Goal: Check status: Check status

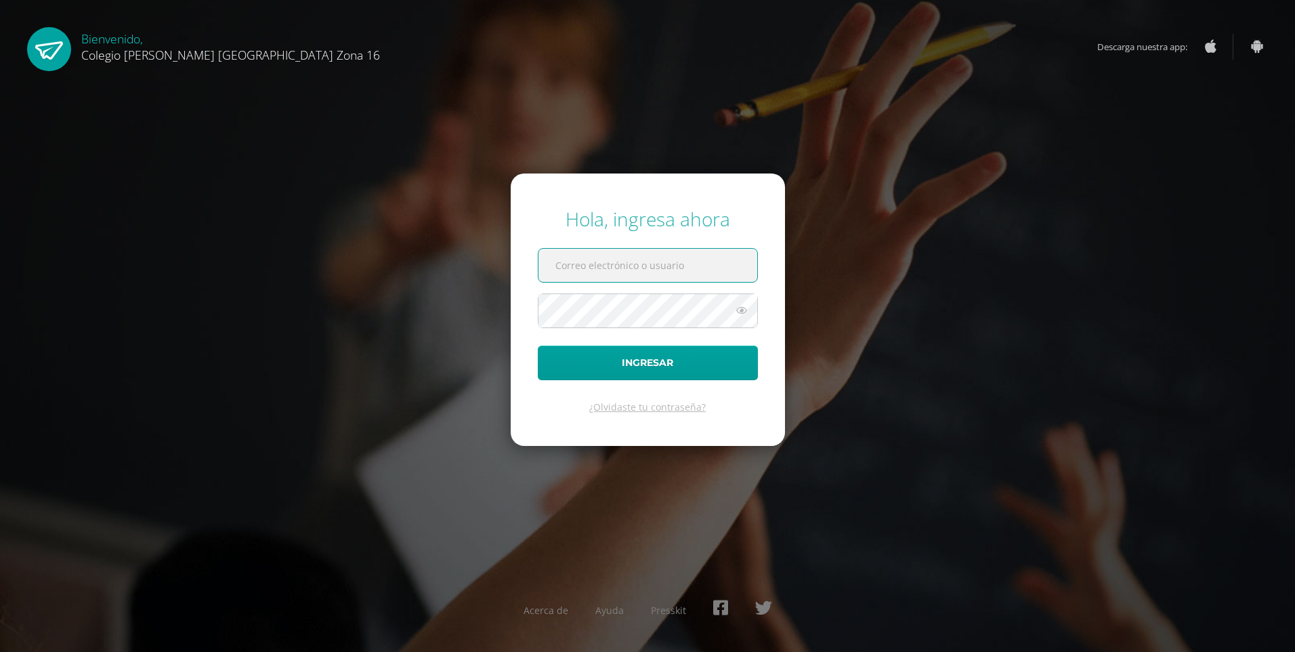
paste input "wRRzsQQY6CJR6SbpQCqTGv7M3q87ZG"
type input "wRRzsQQY6CJR6SbpQCqTGv7M3q87ZG"
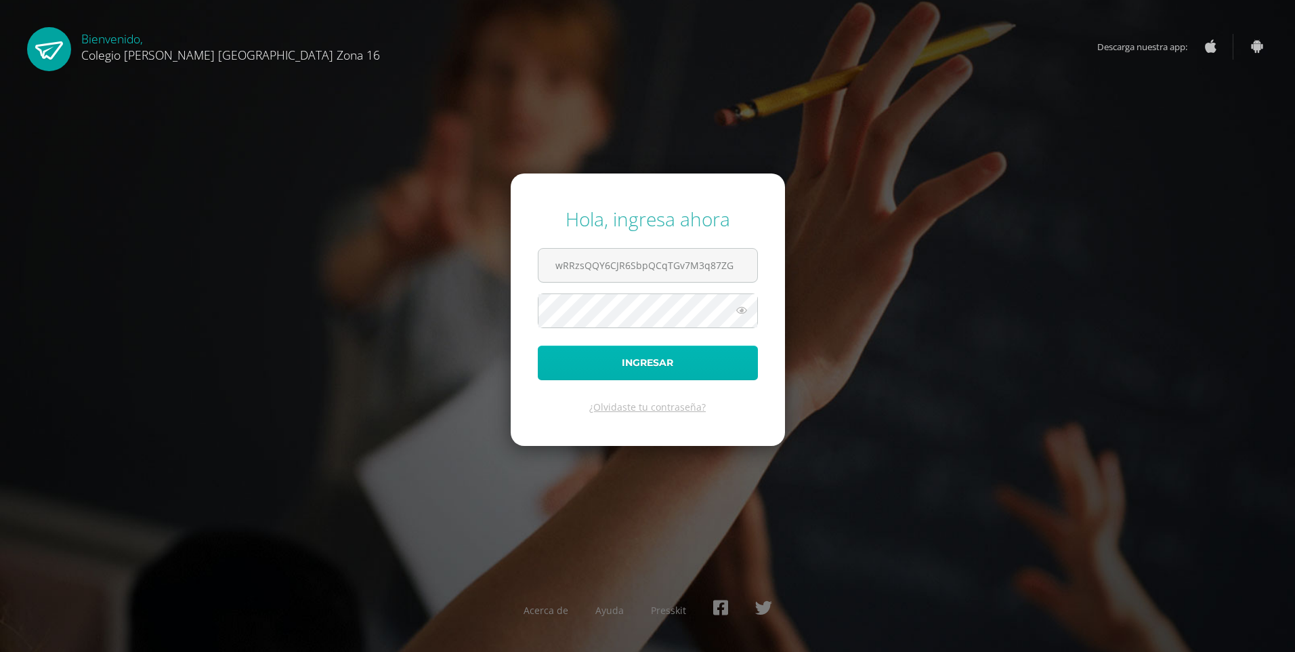
click at [589, 362] on button "Ingresar" at bounding box center [648, 363] width 220 height 35
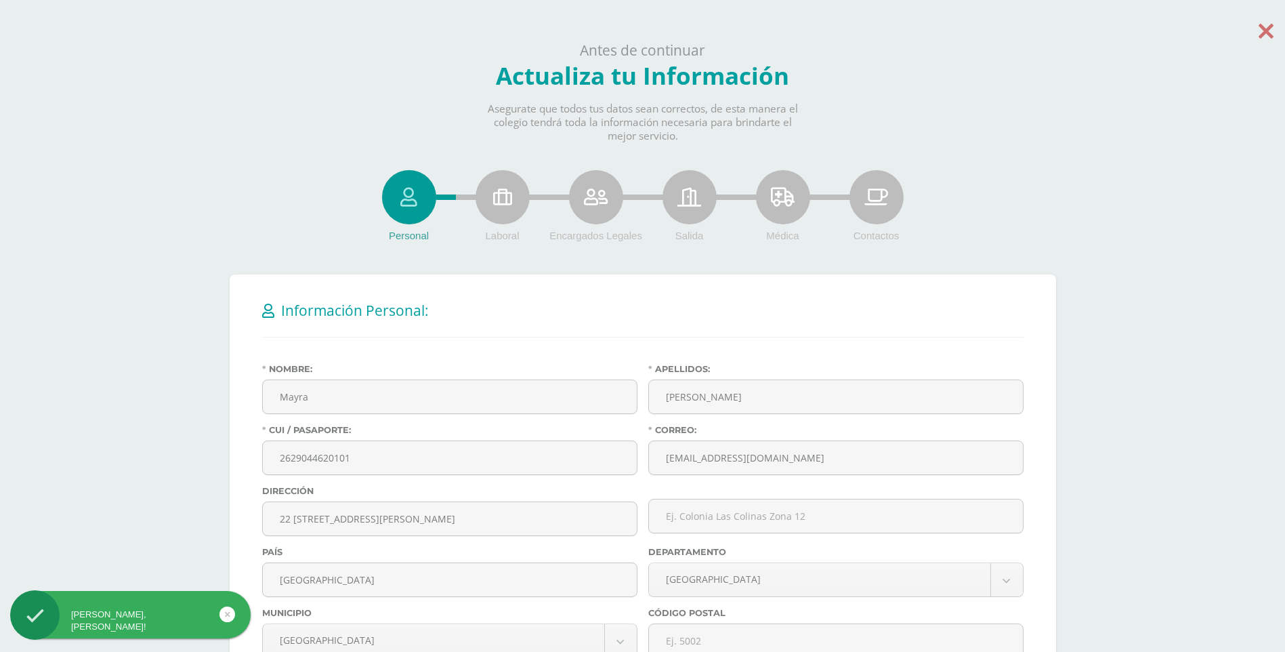
click at [1264, 29] on icon at bounding box center [1266, 31] width 15 height 24
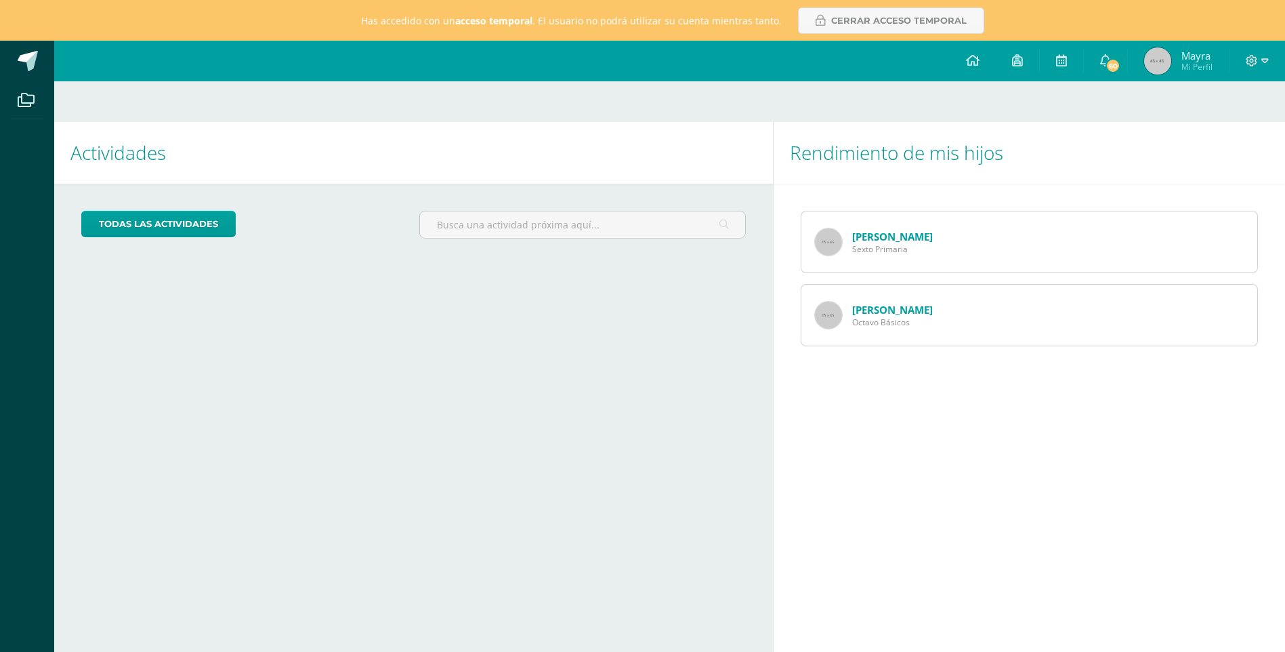
click at [913, 238] on link "Matías Eguizabal" at bounding box center [892, 237] width 81 height 14
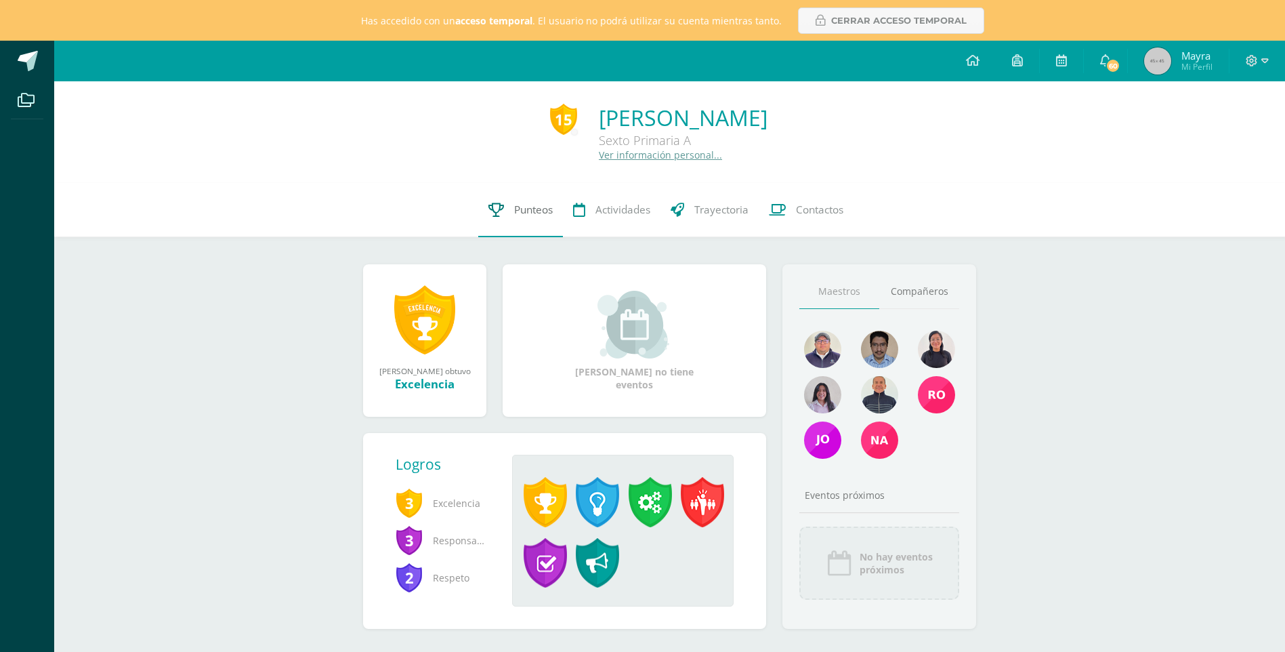
click at [506, 217] on link "Punteos" at bounding box center [520, 210] width 85 height 54
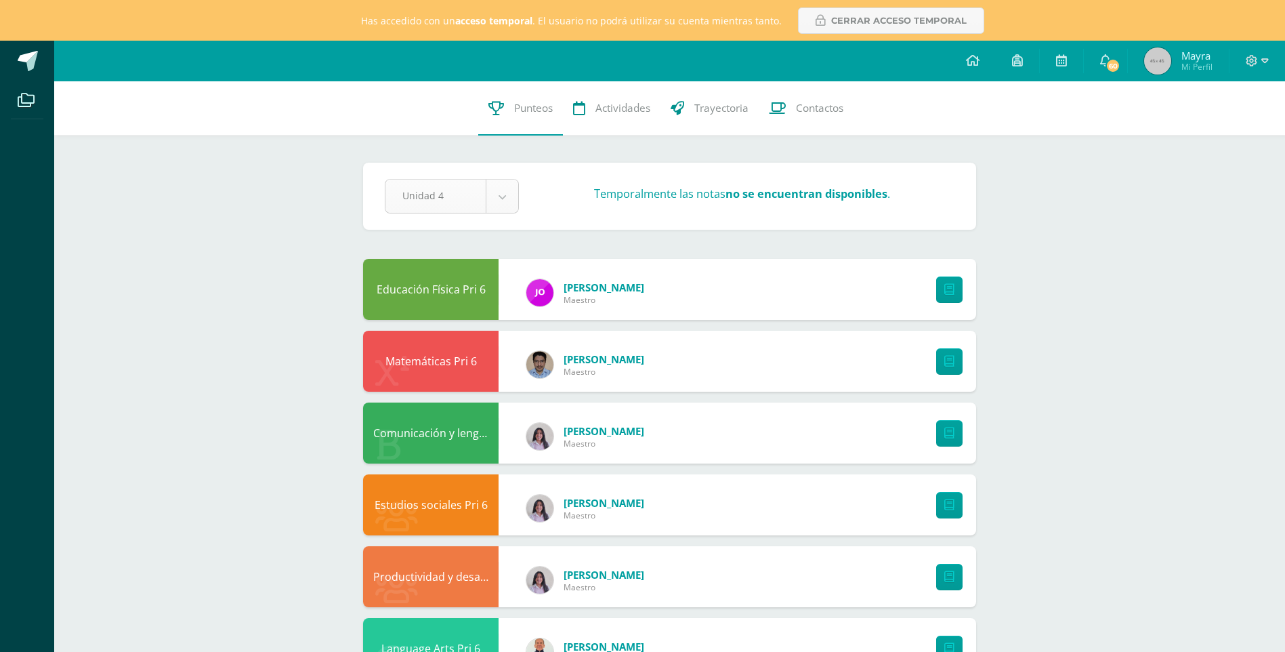
click at [502, 194] on body "Archivos Cerrar panel Has accedido con un acceso temporal . El usuario no podrá…" at bounding box center [642, 604] width 1285 height 1209
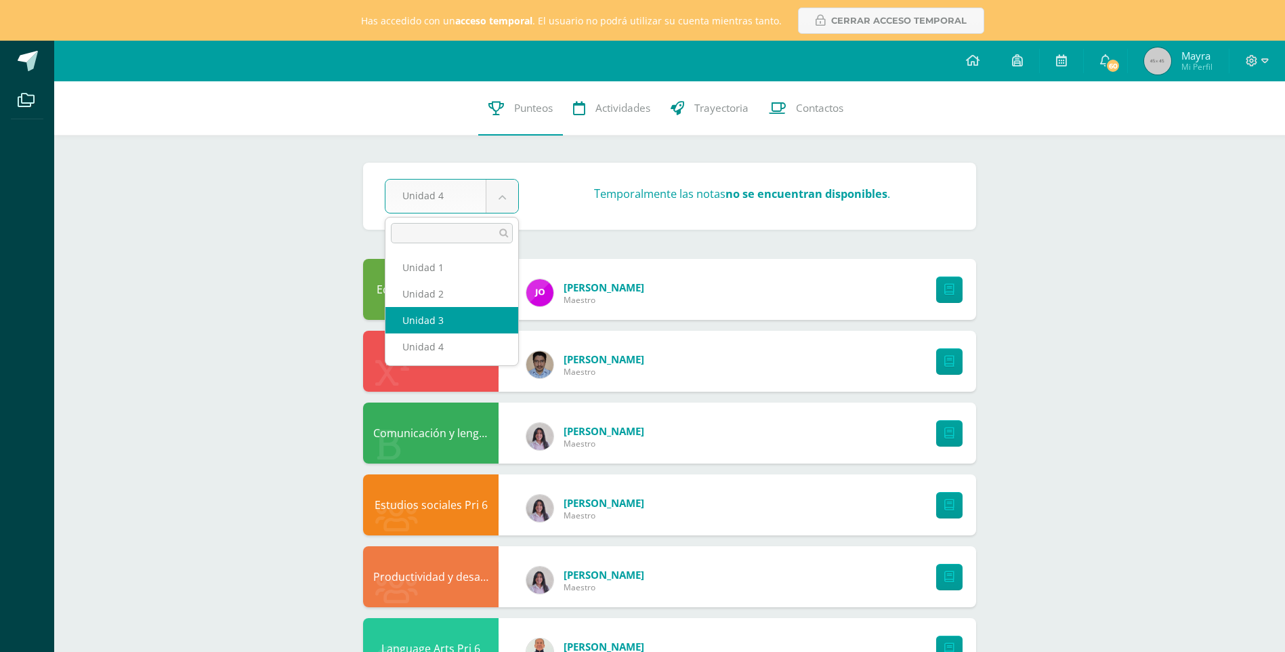
select select "Unidad 3"
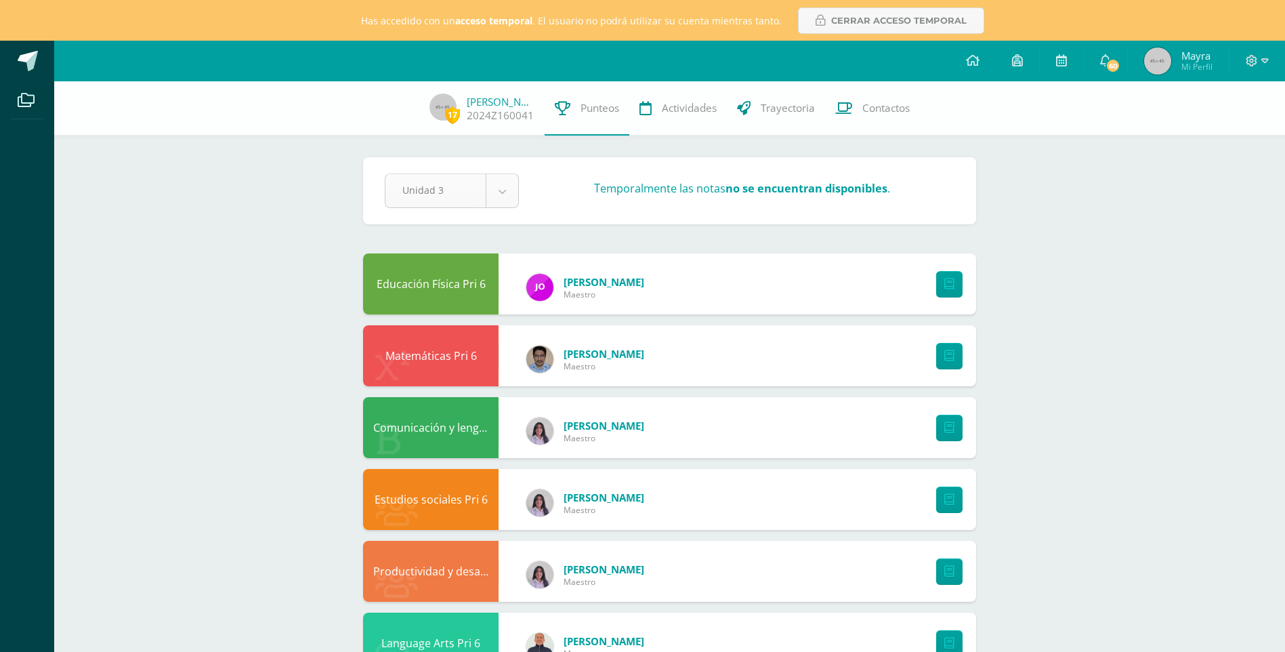
click at [510, 199] on body "Archivos Cerrar panel Has accedido con un acceso temporal . El usuario no podrá…" at bounding box center [642, 601] width 1285 height 1203
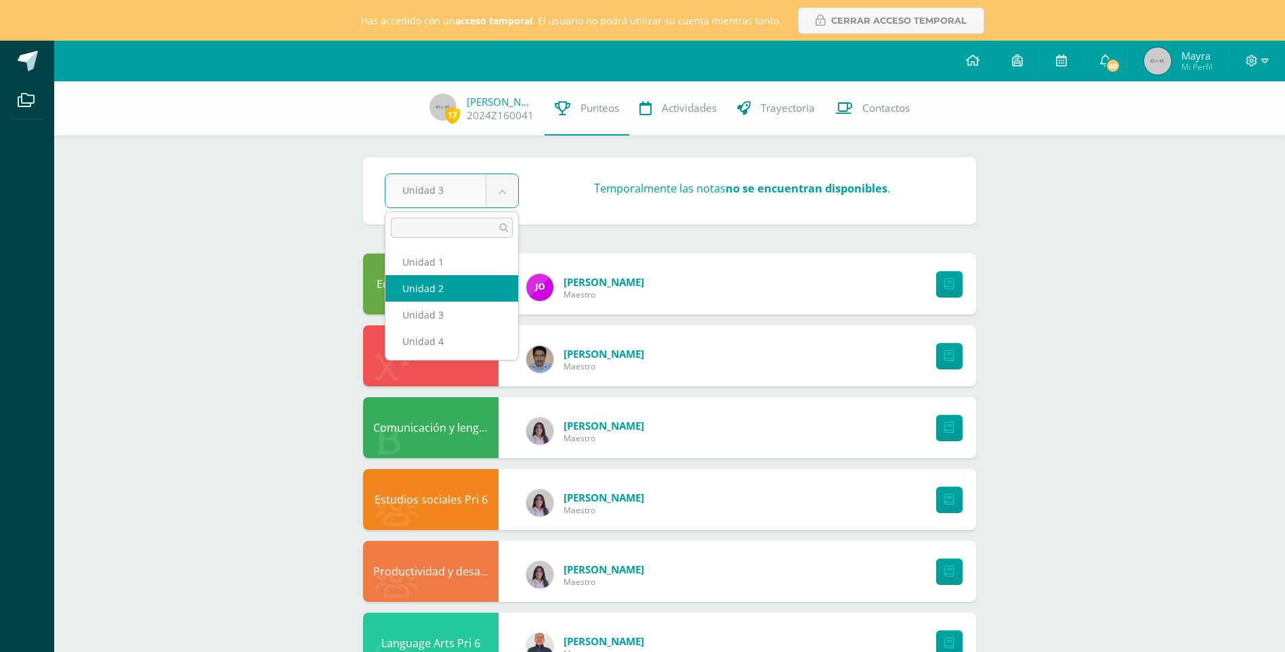
select select "Unidad 2"
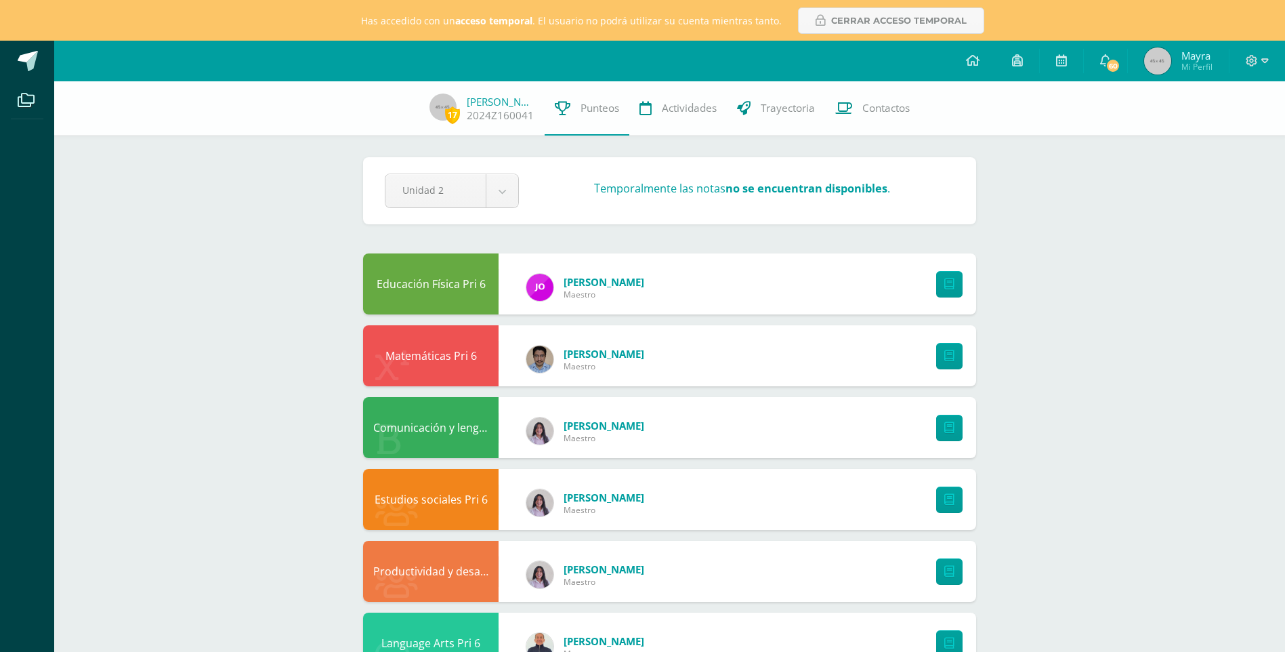
click at [511, 185] on body "Archivos Cerrar panel Has accedido con un acceso temporal . El usuario no podrá…" at bounding box center [642, 601] width 1285 height 1203
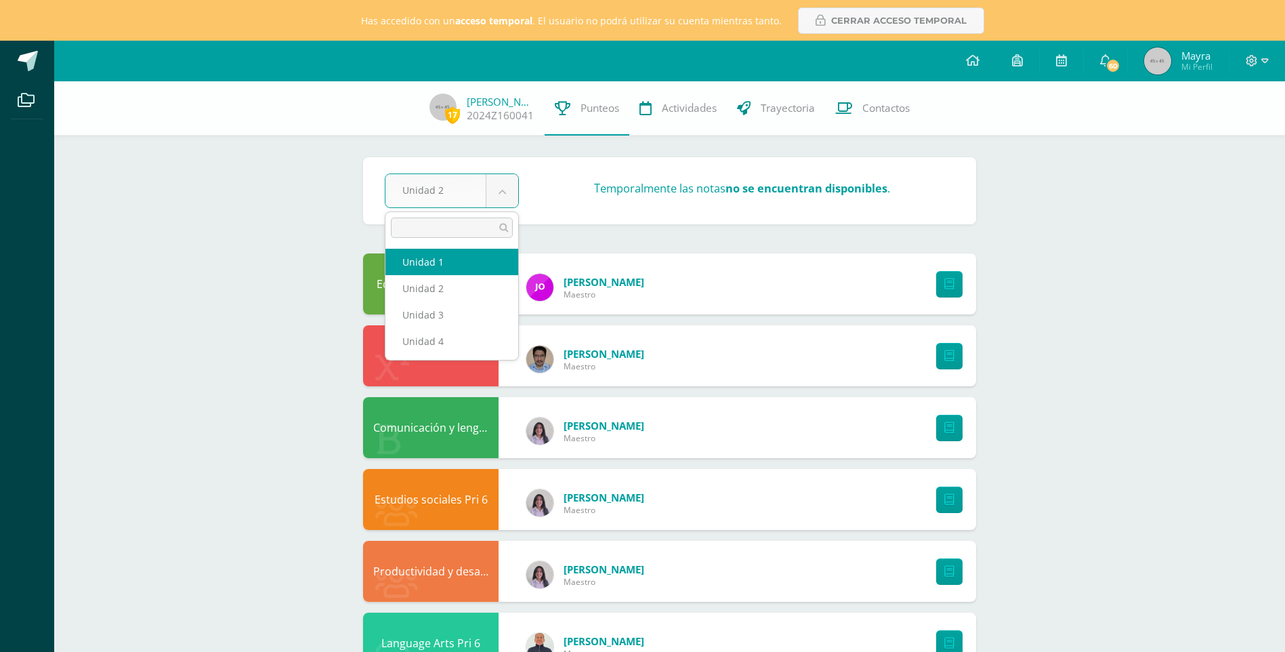
select select "Unidad 1"
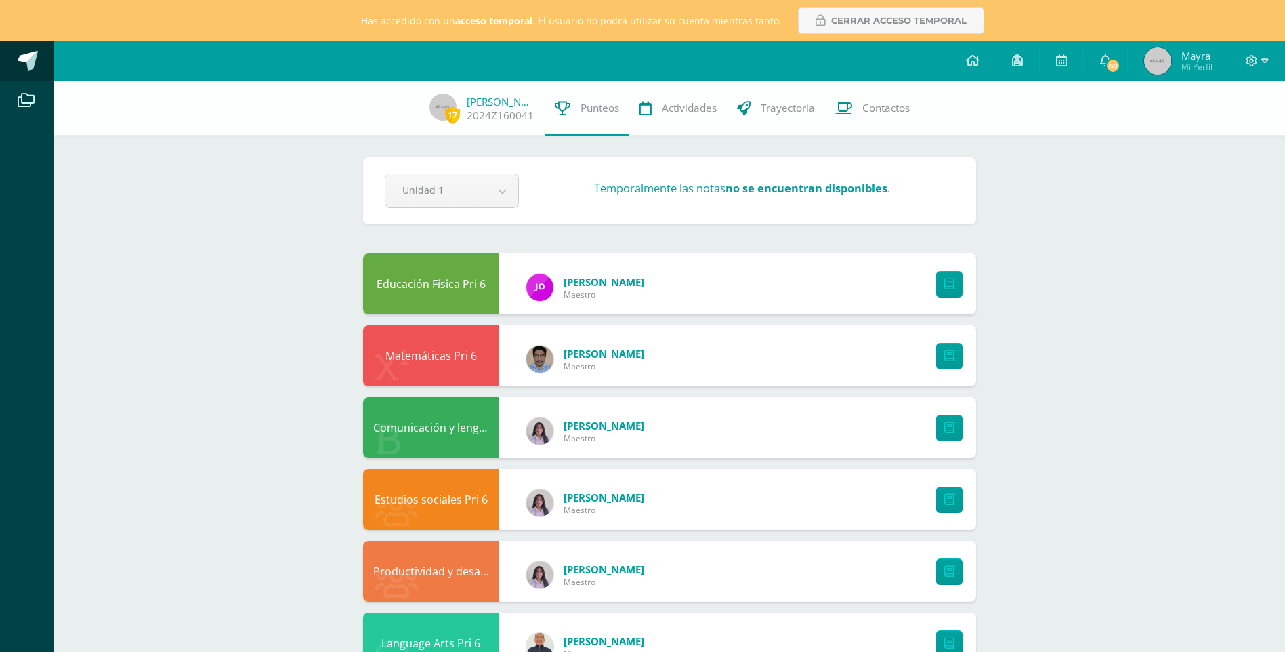
click at [32, 64] on span at bounding box center [28, 61] width 20 height 20
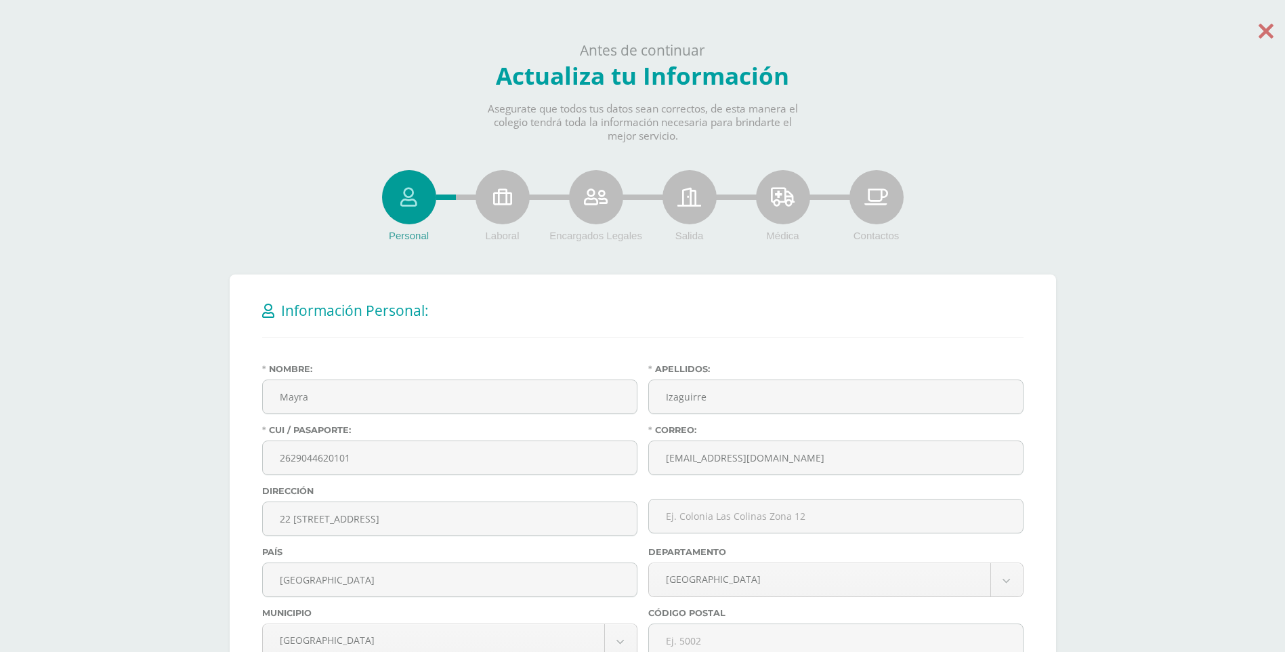
click at [1270, 28] on icon at bounding box center [1266, 31] width 15 height 24
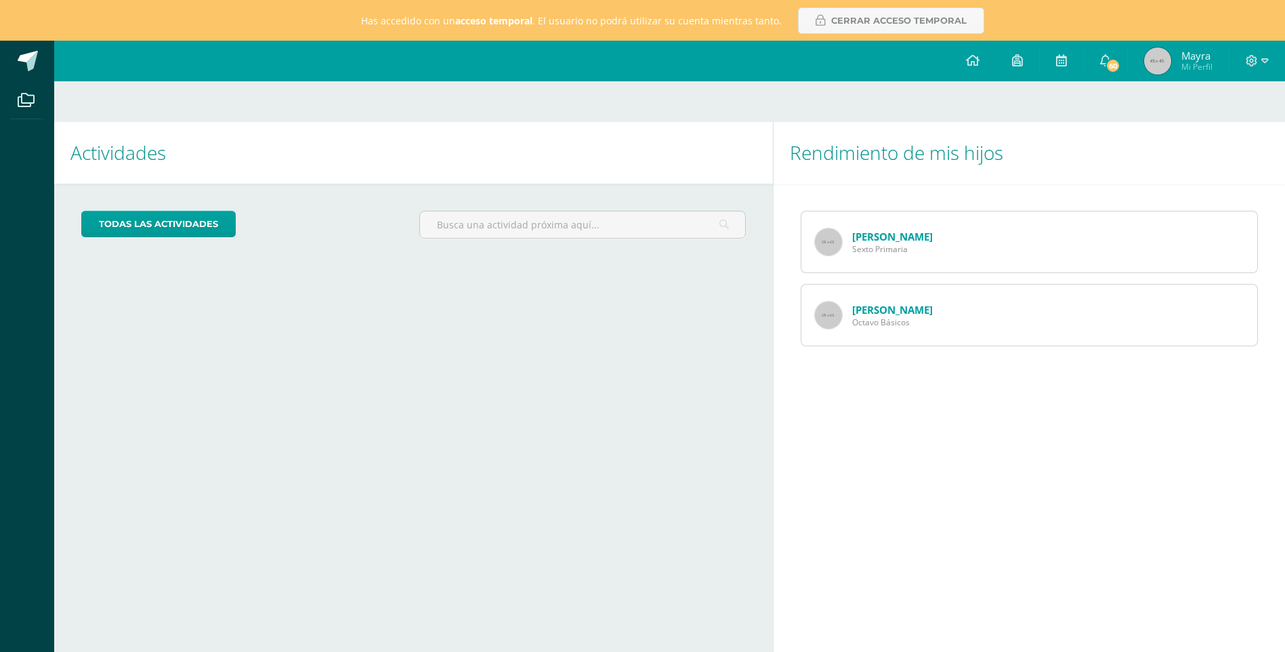
click at [897, 308] on link "[PERSON_NAME]" at bounding box center [892, 310] width 81 height 14
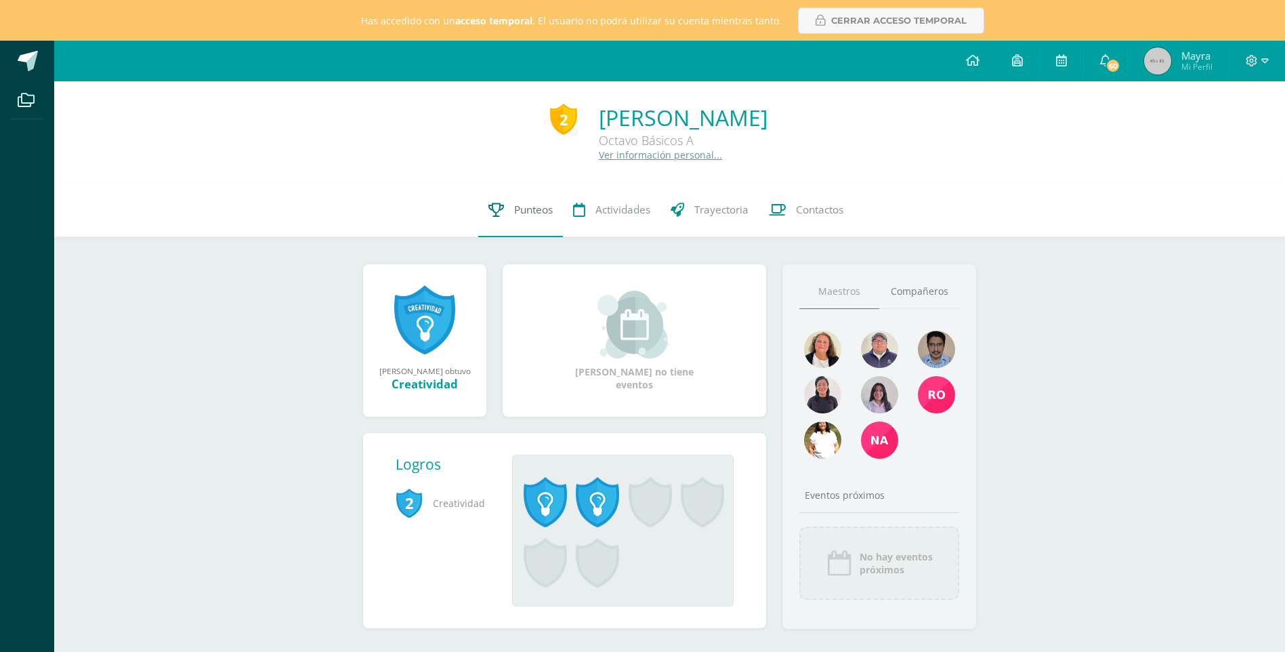
click at [545, 218] on link "Punteos" at bounding box center [520, 210] width 85 height 54
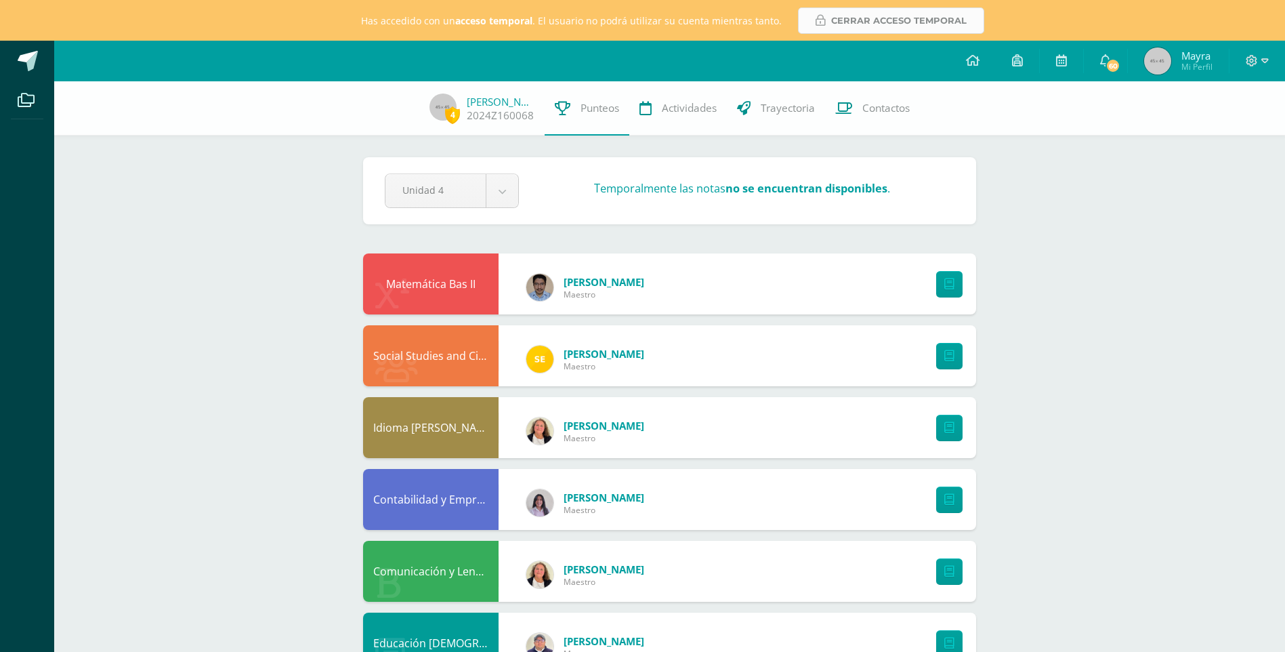
click at [913, 24] on span "Cerrar acceso temporal" at bounding box center [899, 20] width 136 height 25
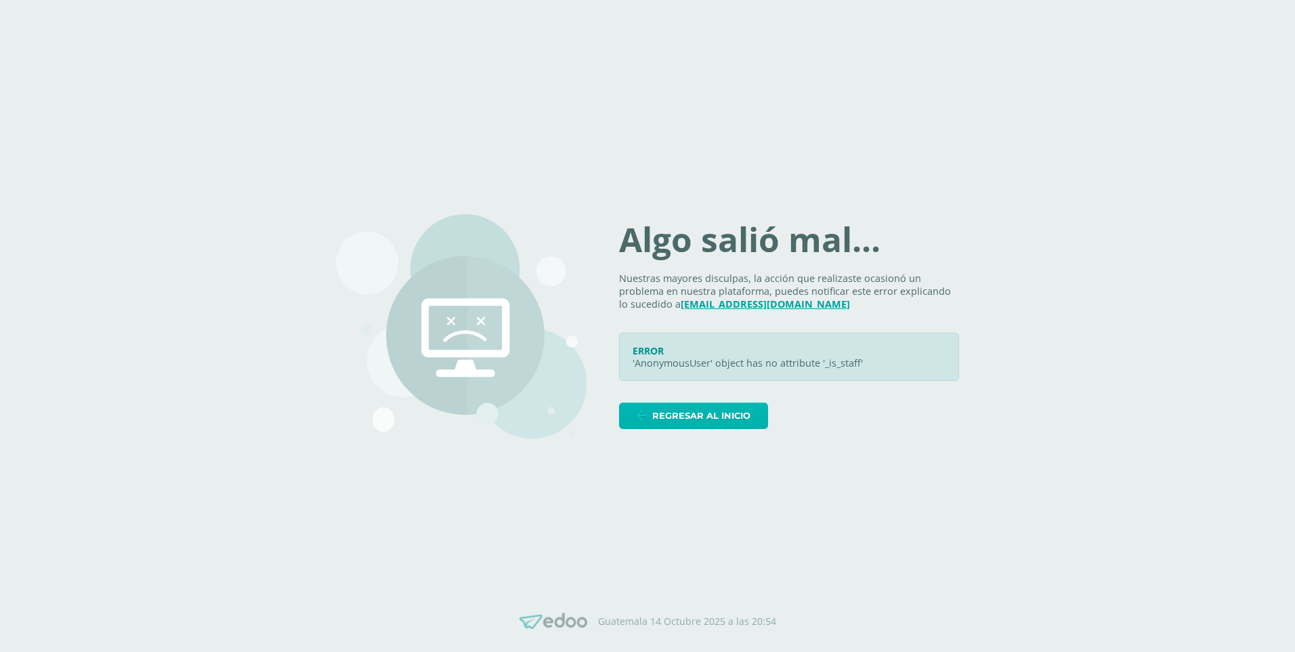
click at [745, 412] on span "Regresar al inicio" at bounding box center [701, 415] width 98 height 25
